Goal: Task Accomplishment & Management: Manage account settings

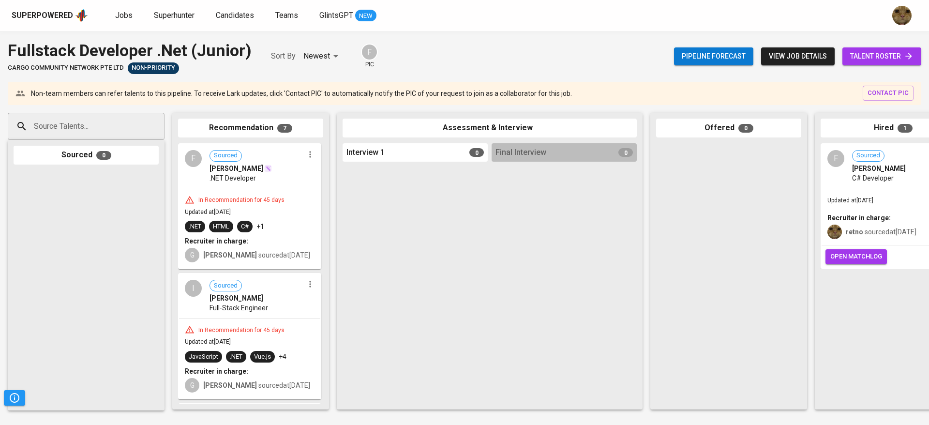
scroll to position [0, 223]
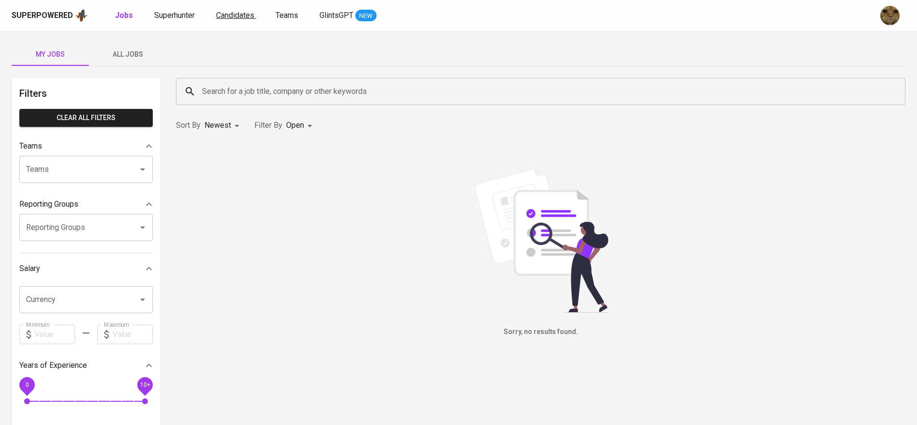
click at [243, 16] on span "Candidates" at bounding box center [235, 15] width 38 height 9
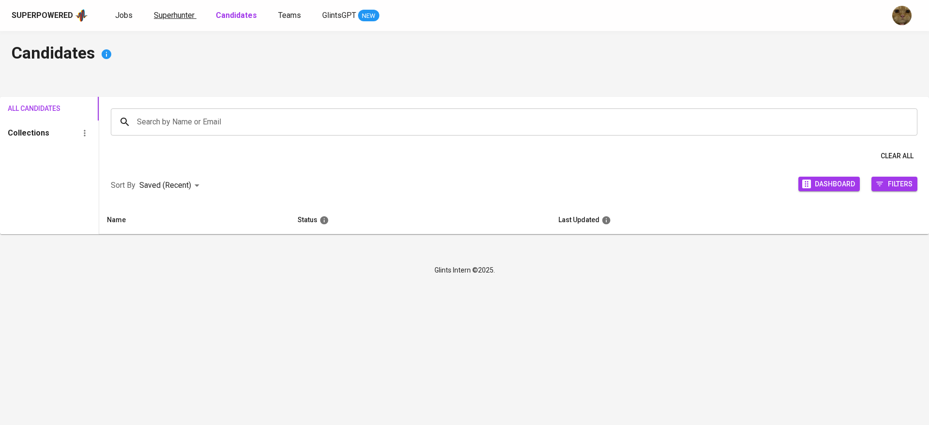
click at [174, 16] on span "Superhunter" at bounding box center [174, 15] width 41 height 9
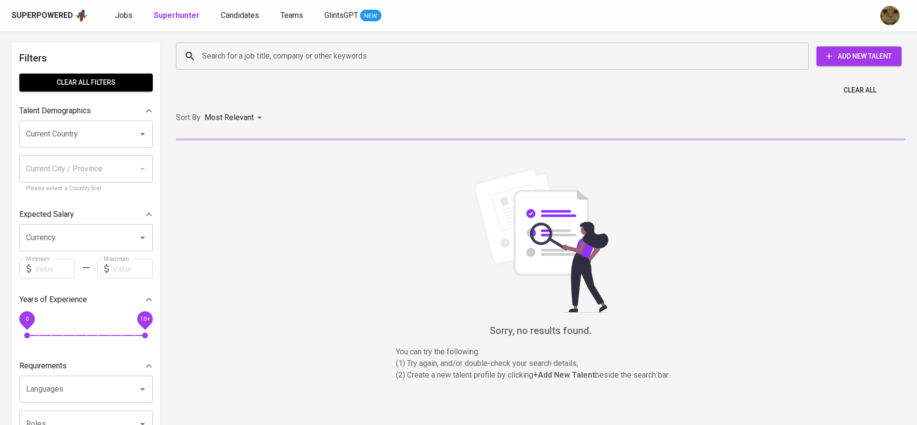
click at [237, 61] on input "Search for a job title, company or other keywords" at bounding box center [495, 56] width 591 height 18
paste input "alyanismaracayadewiwork@gmail.com"
type input "alyanismaracayadewiwork@gmail.com"
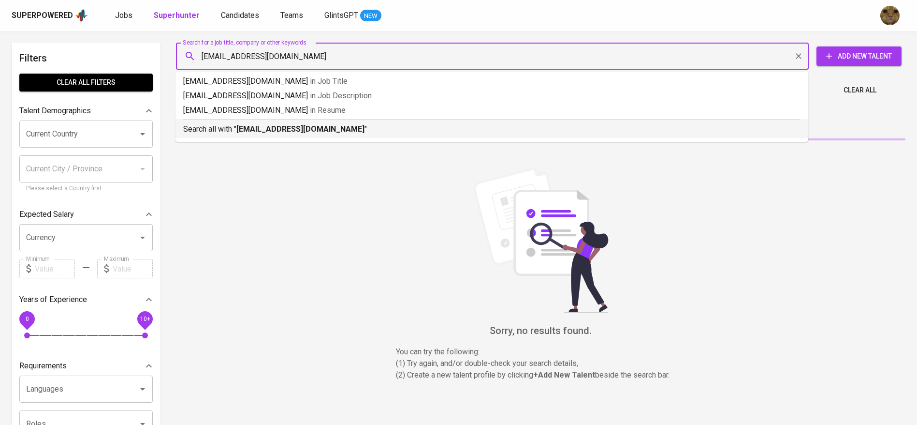
click at [234, 122] on div "Search all with " alyanismaracayadewiwork@gmail.com "" at bounding box center [492, 127] width 618 height 16
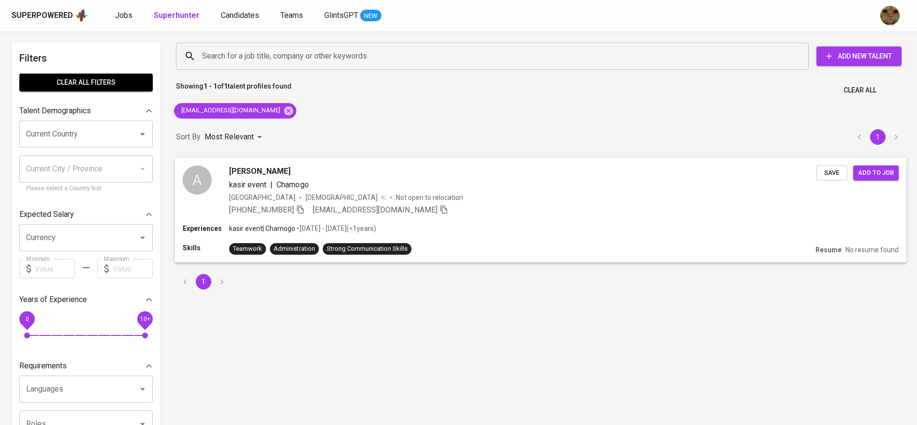
click at [522, 203] on div "Alya Nismara Cayadewi kasir event | Chamogo Indonesia Female Not open to reloca…" at bounding box center [523, 190] width 588 height 50
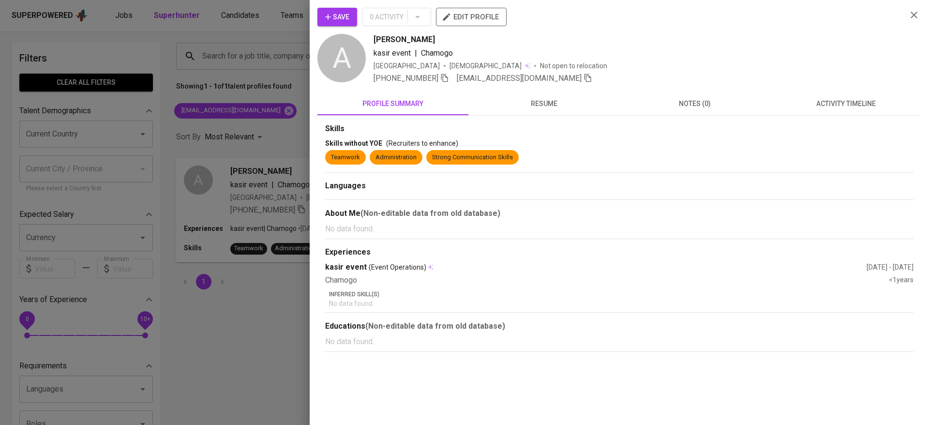
click at [826, 107] on span "activity timeline" at bounding box center [845, 104] width 139 height 12
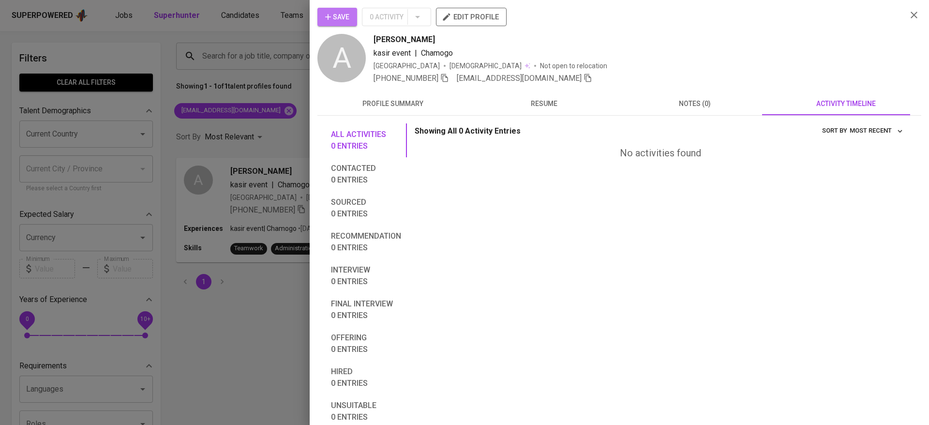
click at [324, 16] on icon "button" at bounding box center [328, 17] width 10 height 10
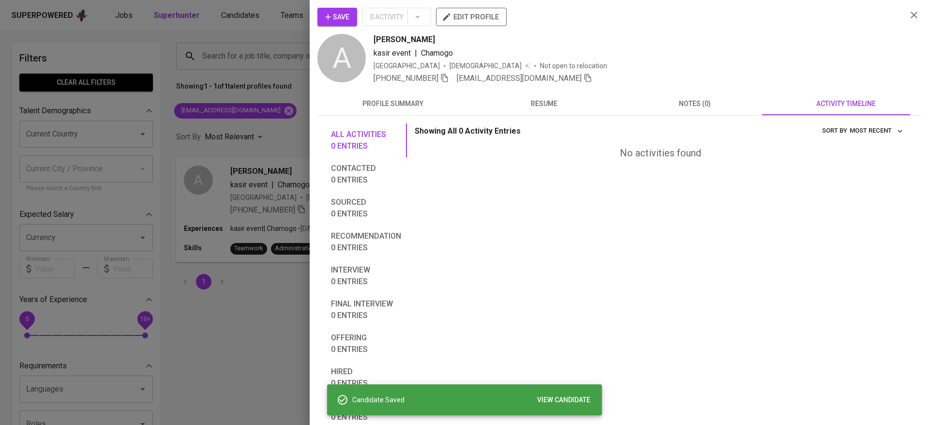
click at [262, 21] on div at bounding box center [464, 212] width 929 height 425
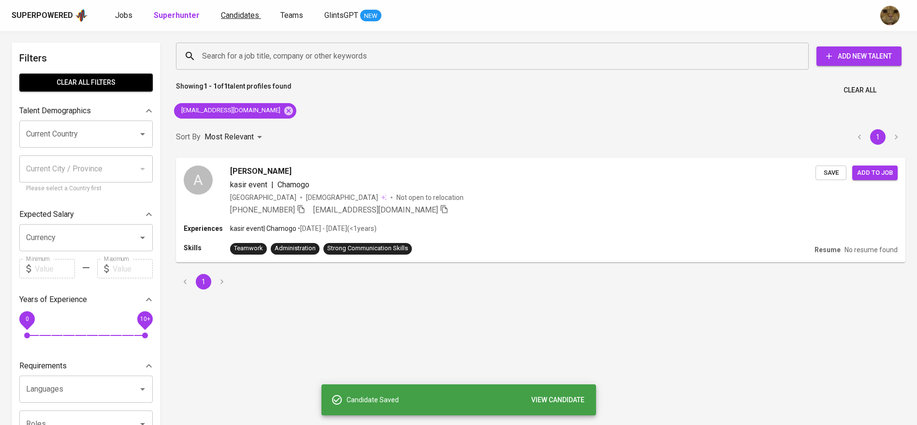
click at [241, 19] on span "Candidates" at bounding box center [240, 15] width 38 height 9
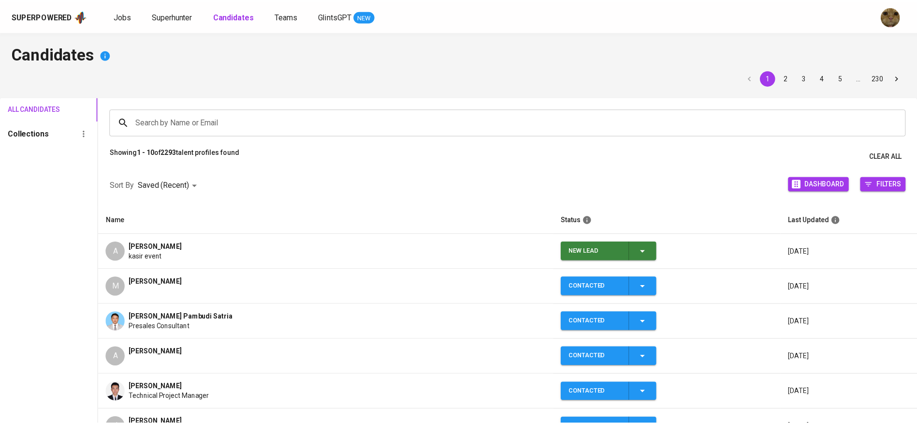
scroll to position [6, 0]
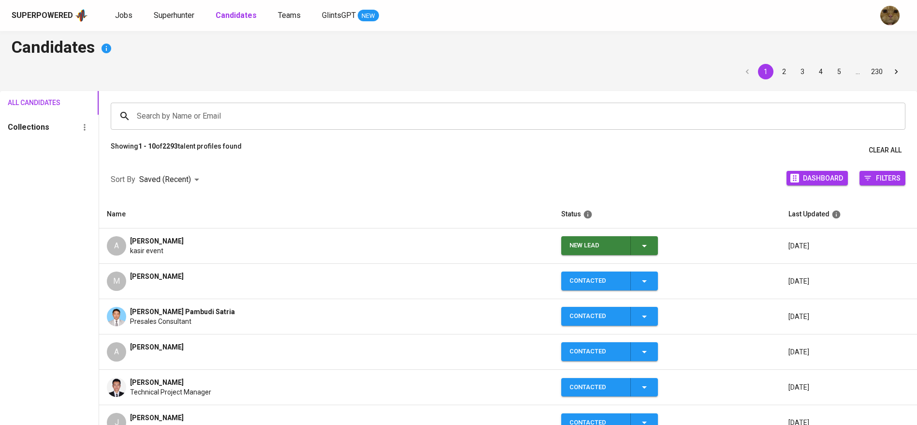
click at [654, 241] on span "New Lead" at bounding box center [609, 245] width 89 height 19
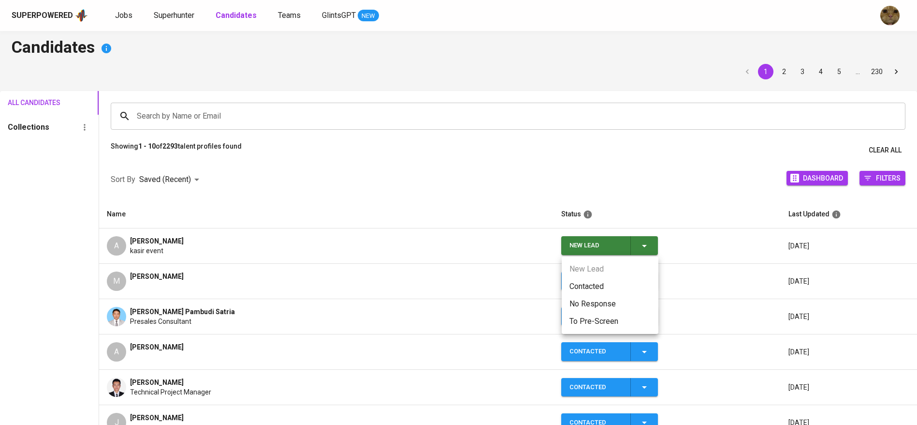
click at [602, 280] on li "Contacted" at bounding box center [610, 286] width 97 height 17
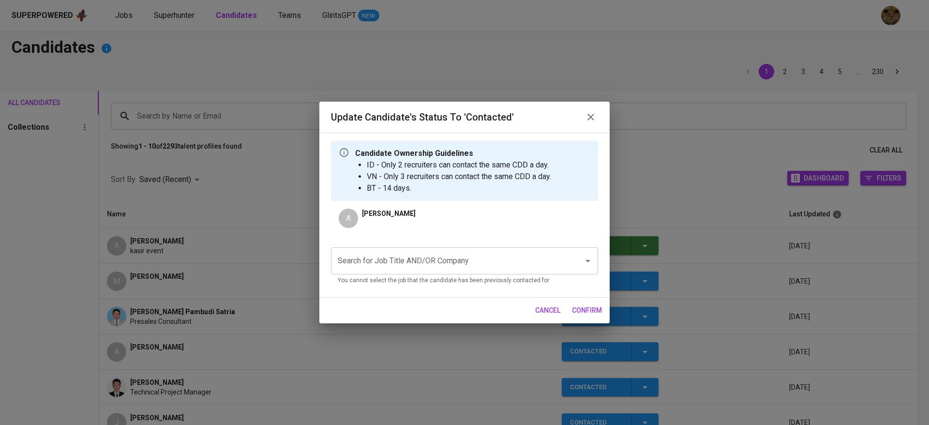
click at [458, 250] on div "Search for Job Title AND/OR Company" at bounding box center [464, 260] width 267 height 27
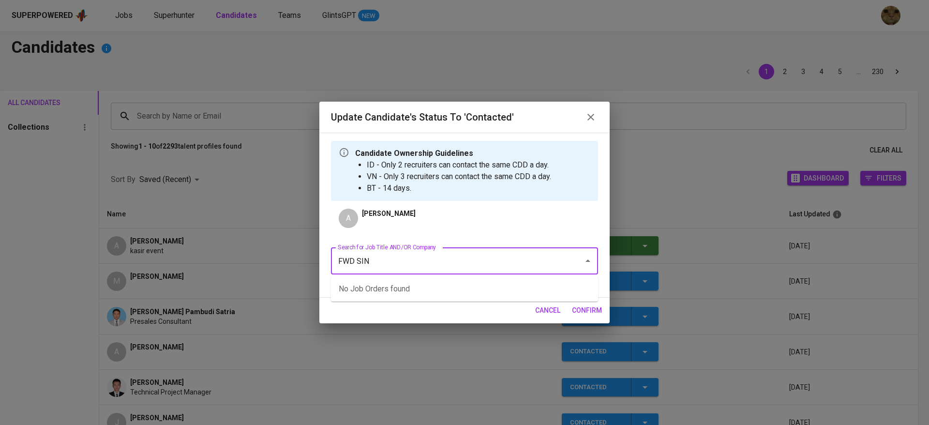
type input "FWD SING"
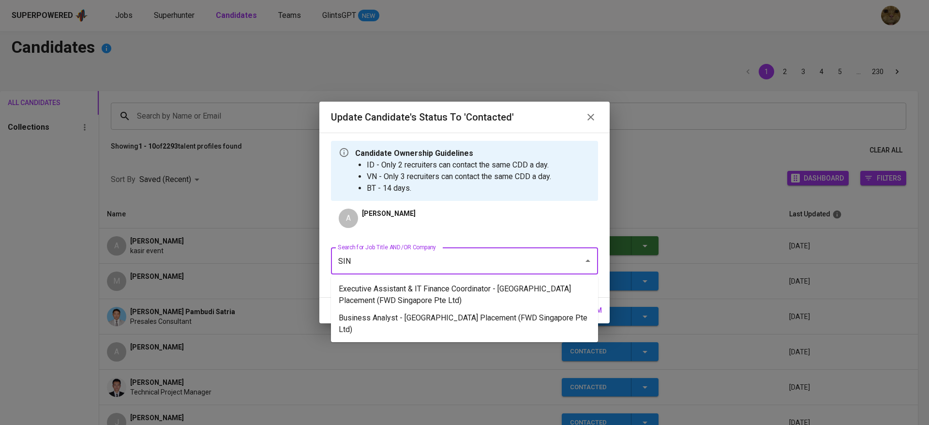
type input "SING"
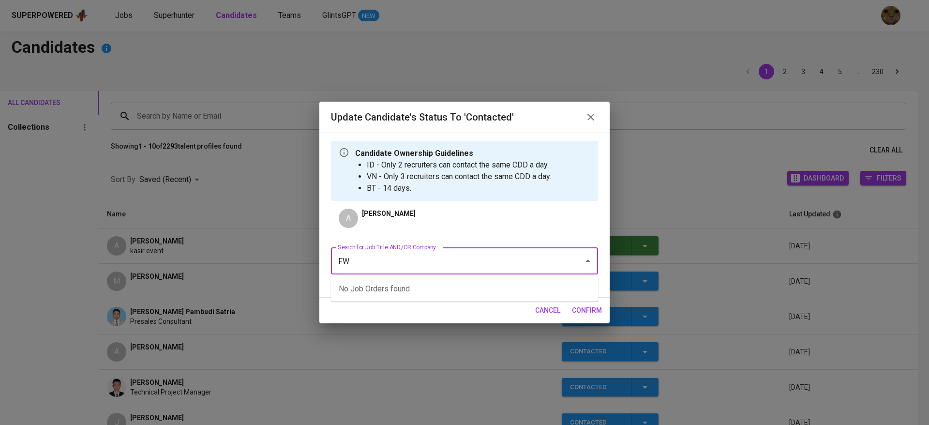
type input "FWD"
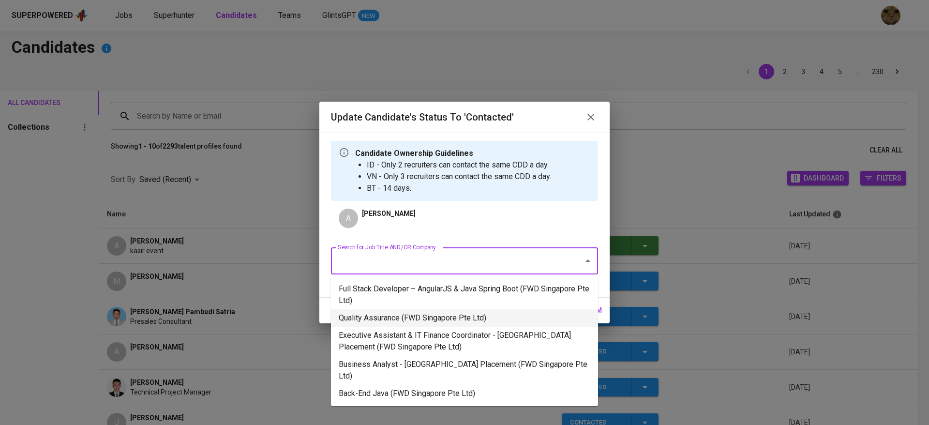
click at [397, 312] on li "Quality Assurance (FWD Singapore Pte Ltd)" at bounding box center [464, 317] width 267 height 17
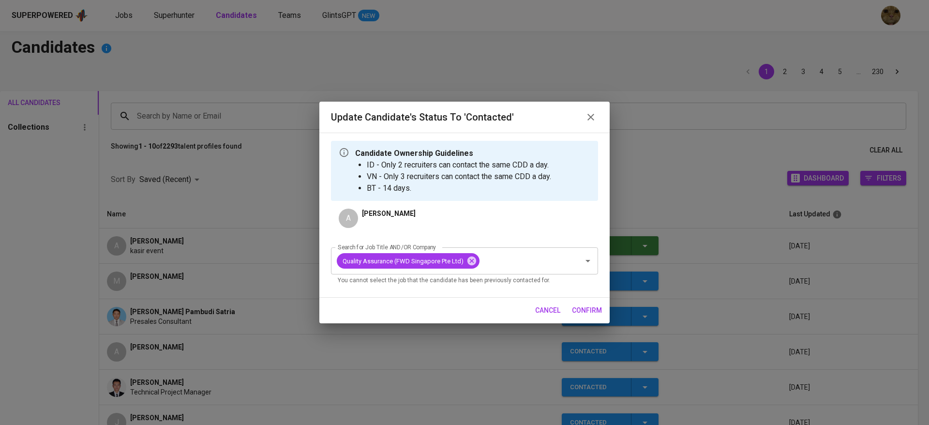
click at [572, 306] on span "confirm" at bounding box center [587, 310] width 30 height 12
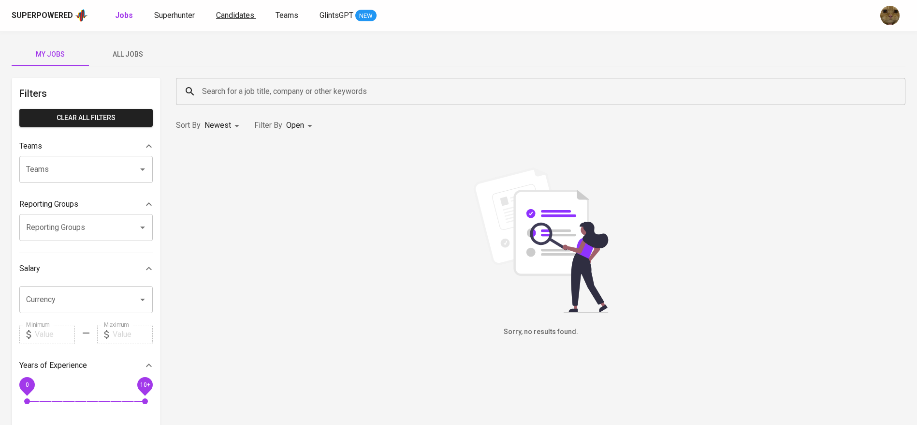
click at [244, 11] on span "Candidates" at bounding box center [235, 15] width 38 height 9
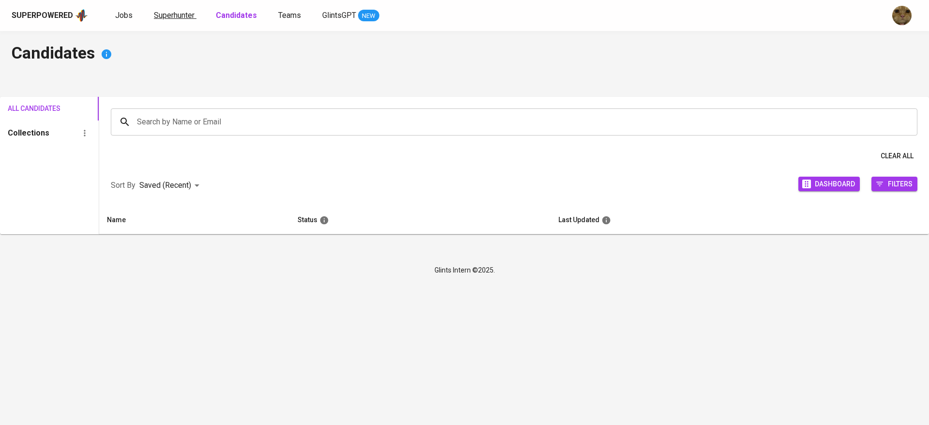
click at [173, 12] on span "Superhunter" at bounding box center [174, 15] width 41 height 9
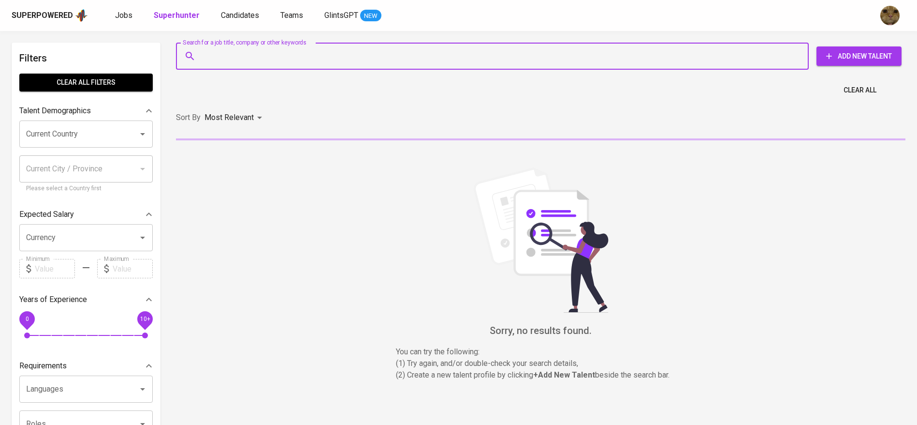
click at [213, 61] on input "Search for a job title, company or other keywords" at bounding box center [495, 56] width 591 height 18
paste input "dyahayuretno3@gmail.com"
type input "dyahayuretno3@gmail.com"
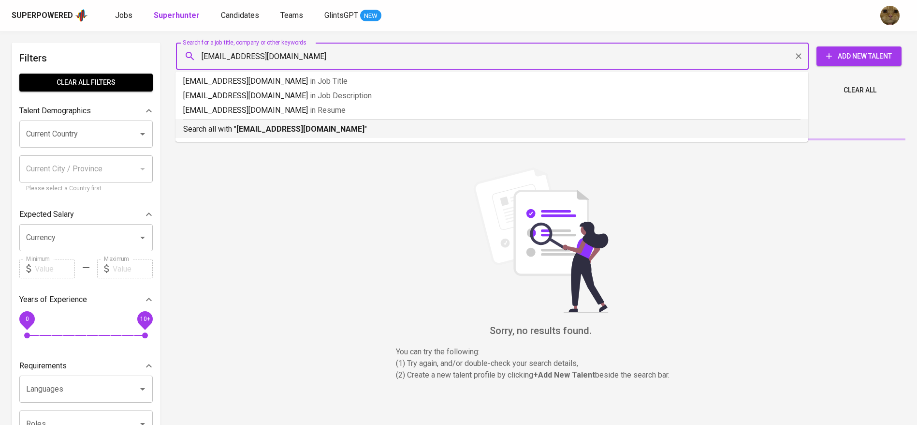
click at [220, 132] on p "Search all with " dyahayuretno3@gmail.com "" at bounding box center [492, 129] width 618 height 12
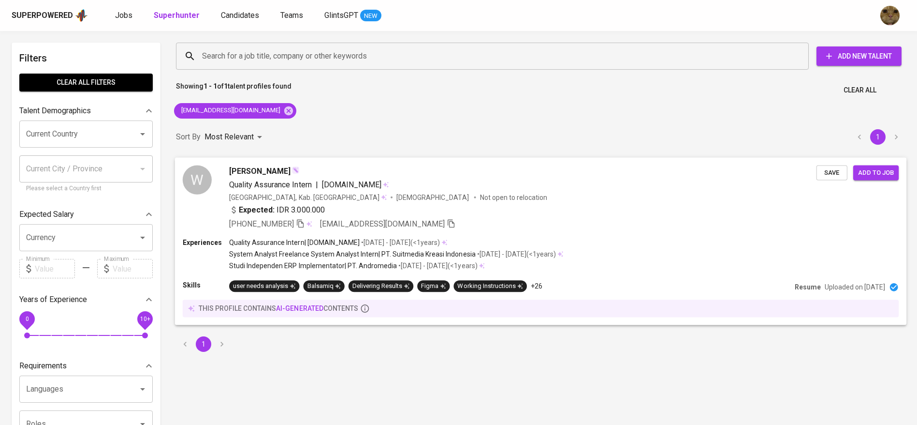
click at [388, 203] on div "wulan Quality Assurance Intern | DailySocial.id Indonesia, Kab. Nganjuk Female …" at bounding box center [523, 197] width 588 height 64
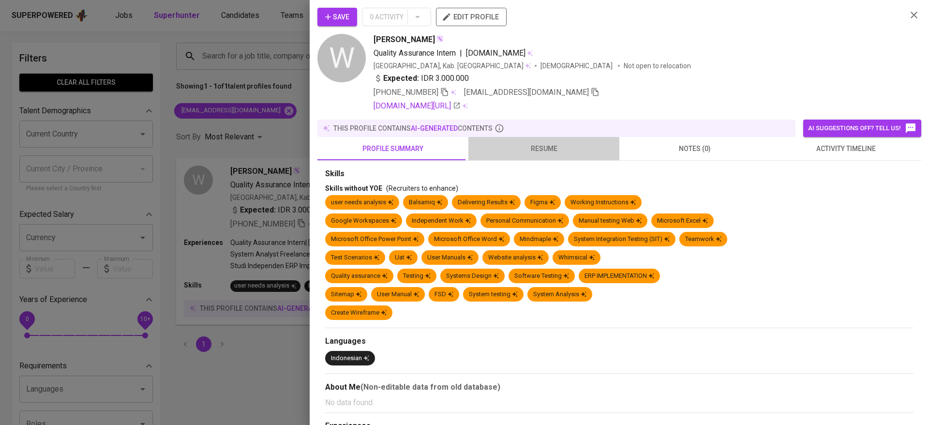
click at [542, 145] on span "resume" at bounding box center [543, 149] width 139 height 12
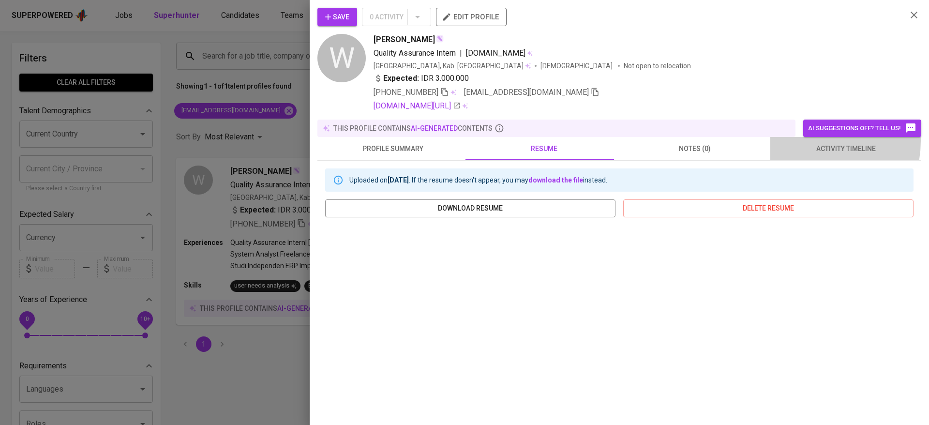
click at [796, 141] on button "activity timeline" at bounding box center [845, 148] width 151 height 23
